Goal: Transaction & Acquisition: Purchase product/service

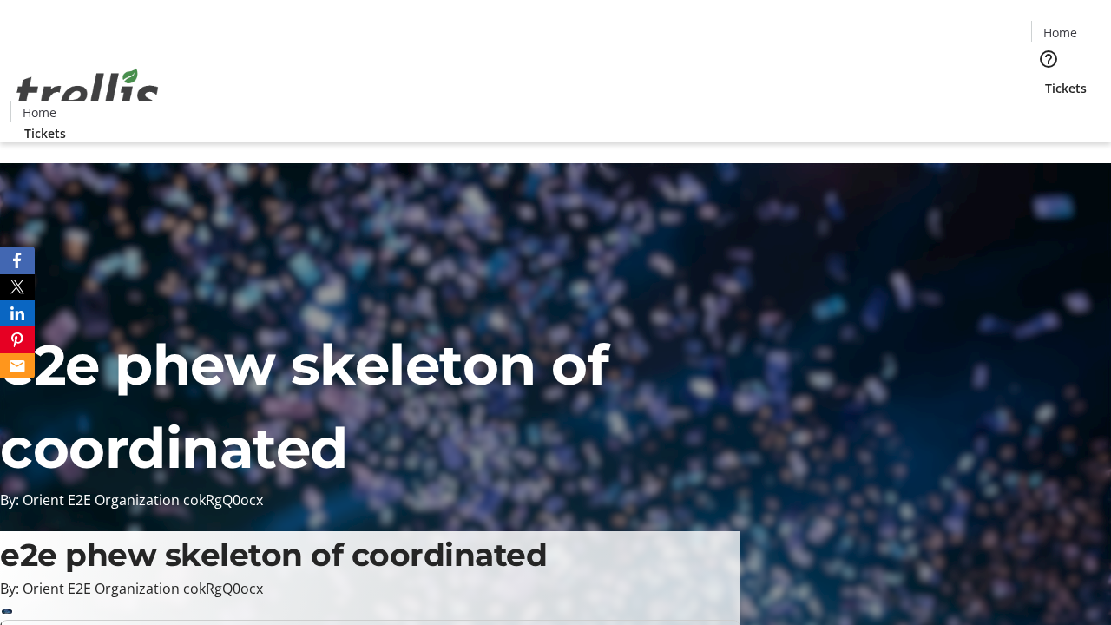
click at [1045, 79] on span "Tickets" at bounding box center [1066, 88] width 42 height 18
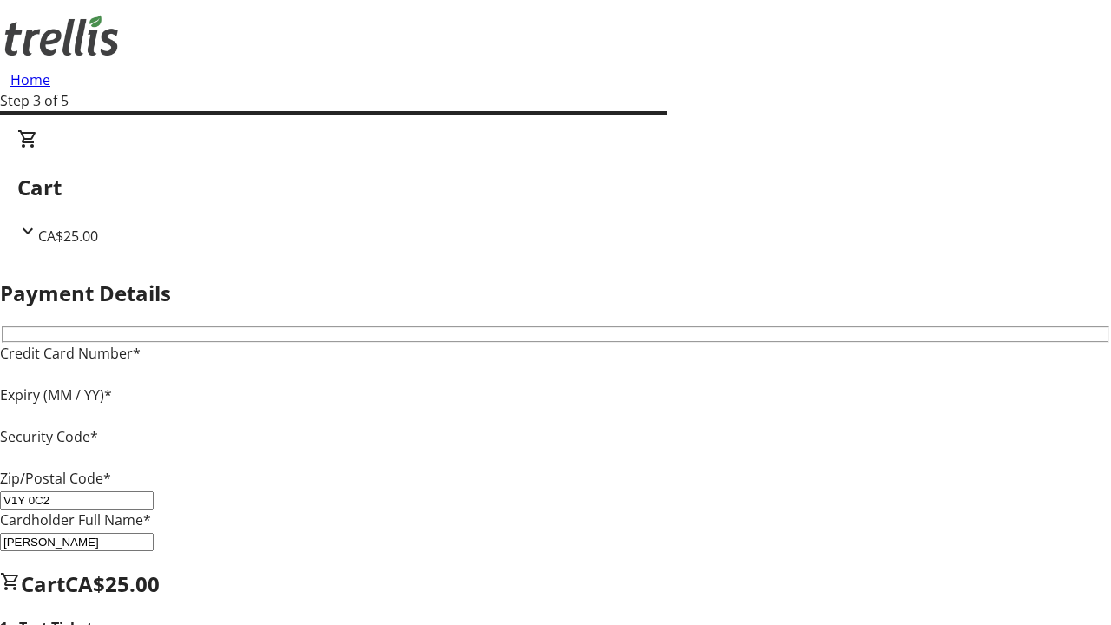
type input "V1Y 0C2"
